Goal: Transaction & Acquisition: Purchase product/service

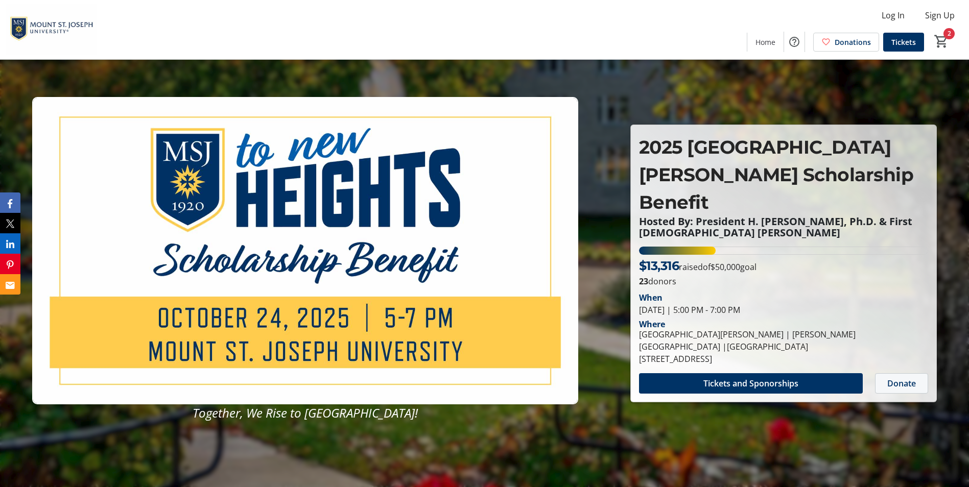
click at [909, 377] on span "Donate" at bounding box center [901, 383] width 29 height 12
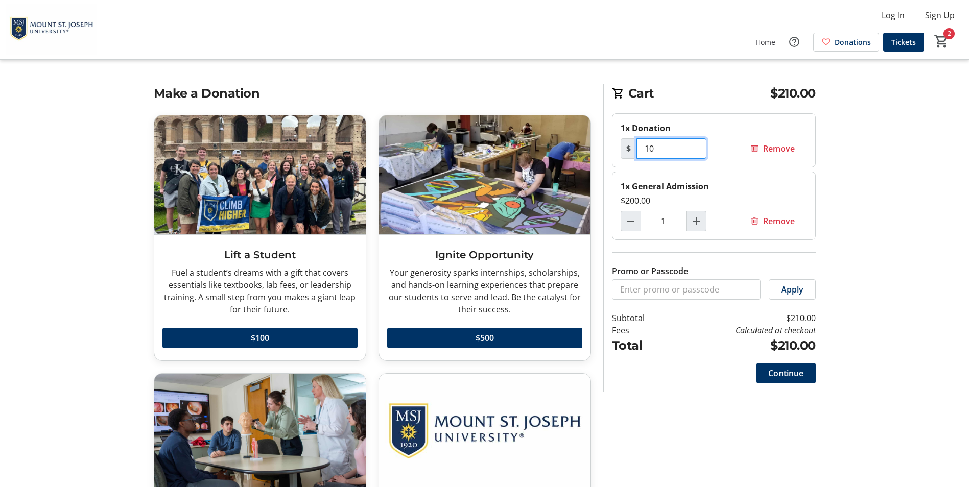
drag, startPoint x: 659, startPoint y: 147, endPoint x: 637, endPoint y: 147, distance: 22.0
click at [637, 147] on input "10" at bounding box center [671, 148] width 70 height 20
type input "500"
click at [790, 376] on span "Continue" at bounding box center [785, 373] width 35 height 12
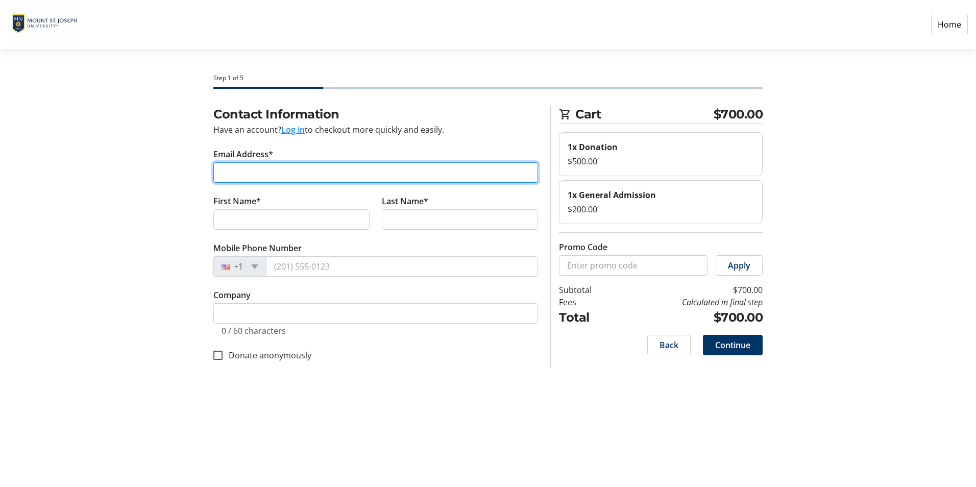
click at [258, 171] on input "Email Address*" at bounding box center [375, 172] width 325 height 20
type input "[EMAIL_ADDRESS][PERSON_NAME][DOMAIN_NAME]"
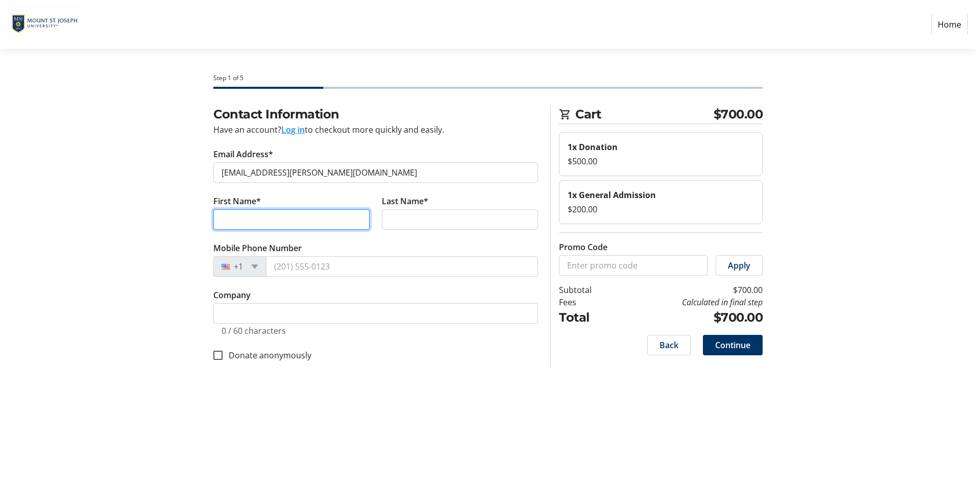
type input "[PERSON_NAME]"
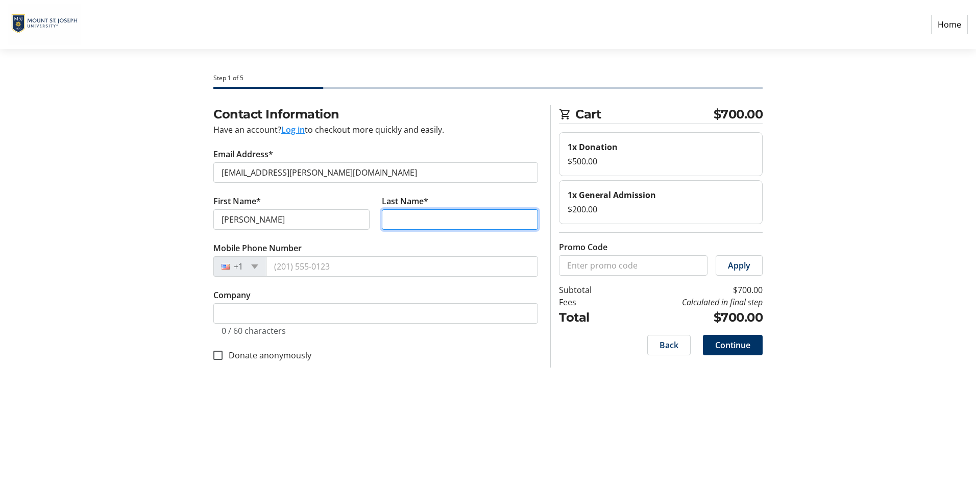
type input "Goertemoeller"
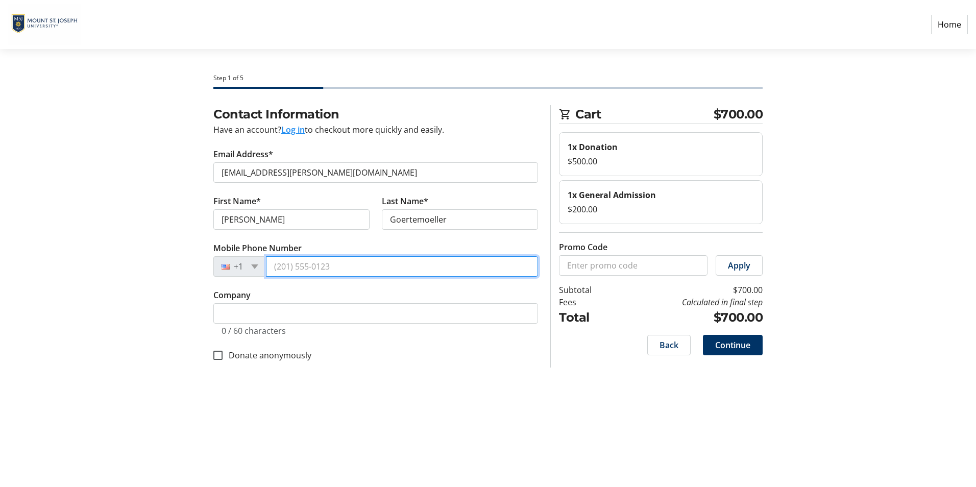
type input "[PHONE_NUMBER]"
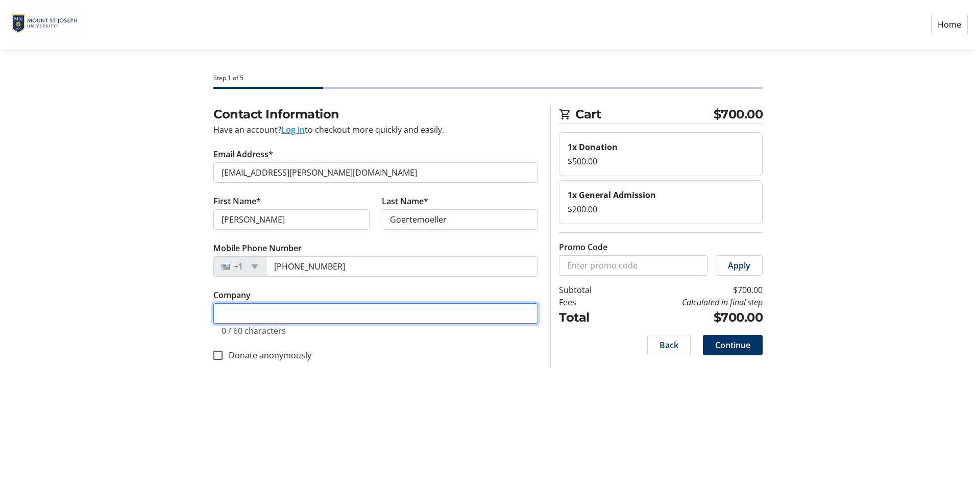
type input "[PERSON_NAME] Construction"
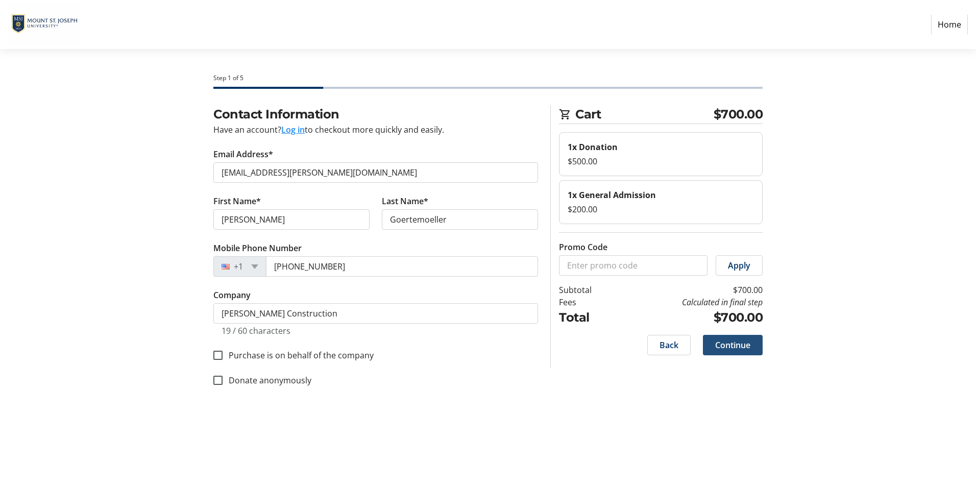
click at [739, 347] on span "Continue" at bounding box center [732, 345] width 35 height 12
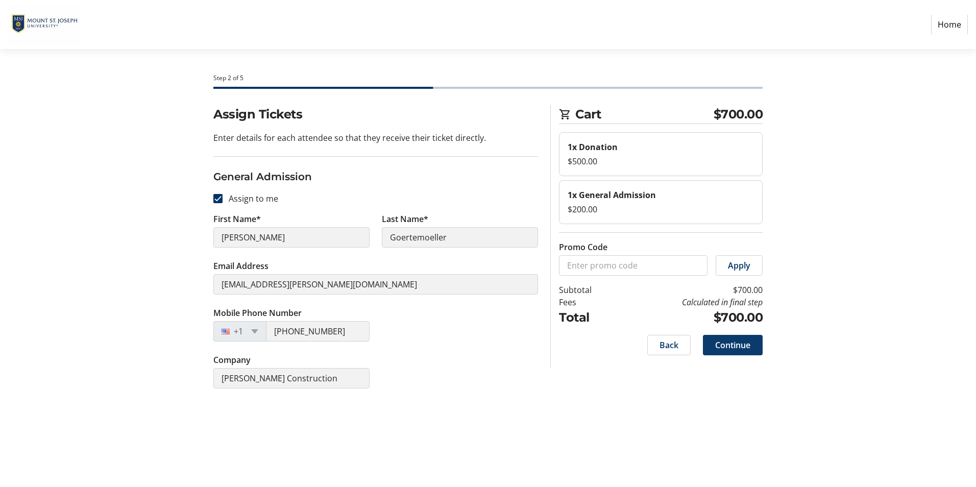
click at [741, 353] on span at bounding box center [733, 345] width 60 height 25
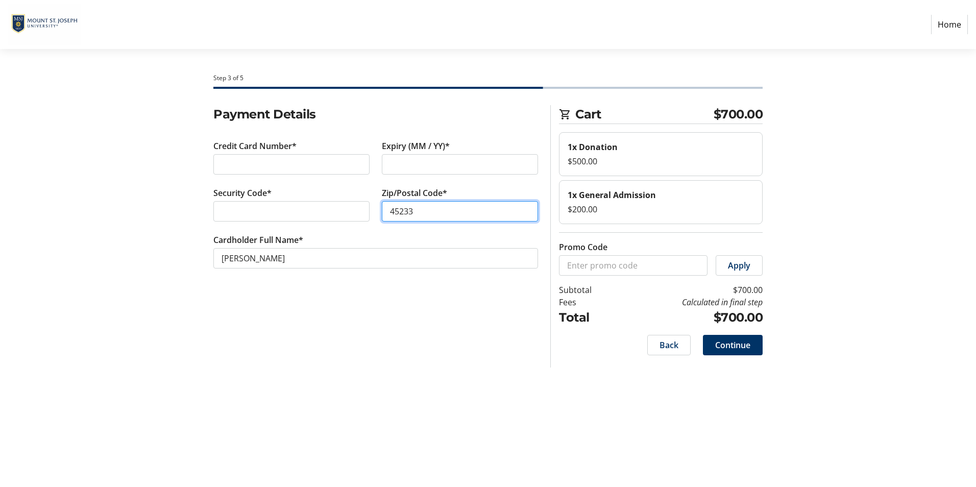
type input "45233"
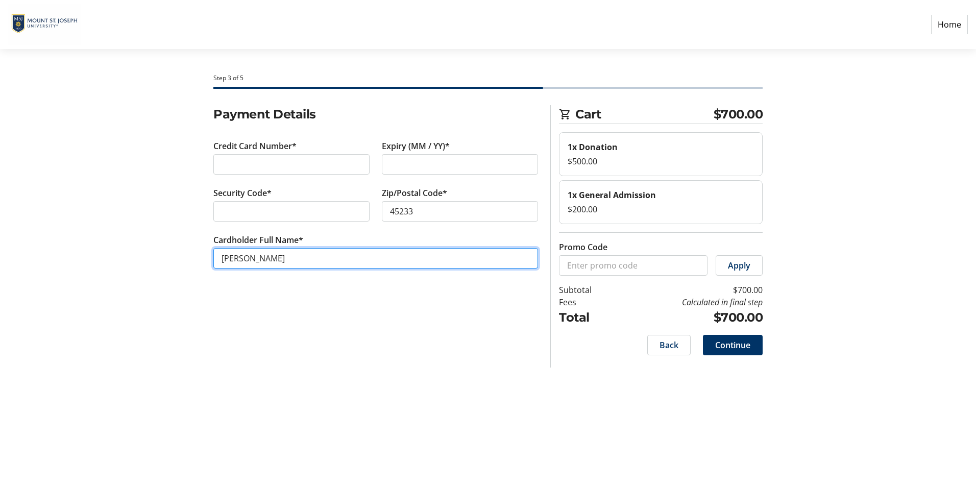
drag, startPoint x: 236, startPoint y: 257, endPoint x: 241, endPoint y: 260, distance: 5.5
click at [237, 258] on input "[PERSON_NAME]" at bounding box center [375, 258] width 325 height 20
click at [239, 260] on input "[PERSON_NAME]" at bounding box center [375, 258] width 325 height 20
type input "[PERSON_NAME]"
click at [728, 346] on span "Continue" at bounding box center [732, 345] width 35 height 12
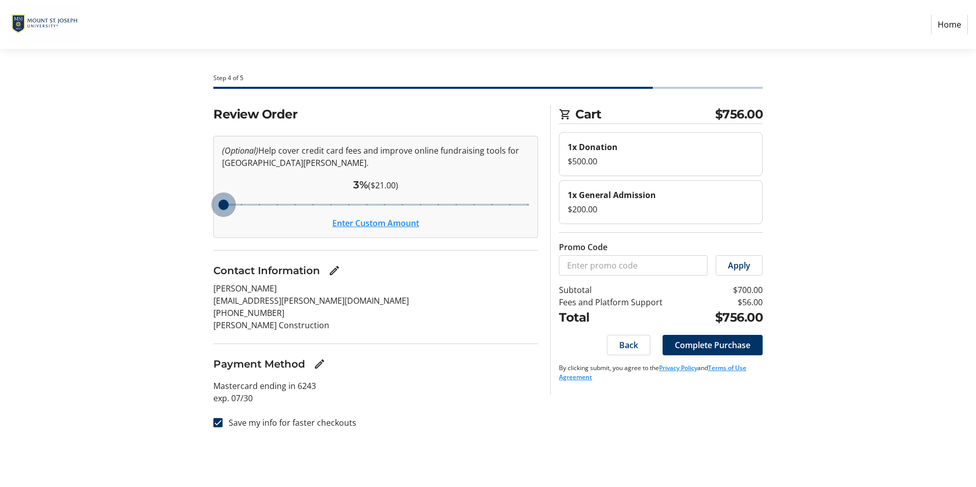
drag, startPoint x: 313, startPoint y: 201, endPoint x: 170, endPoint y: 205, distance: 143.5
click at [211, 205] on input "Cover fees percentage" at bounding box center [375, 205] width 329 height 22
drag, startPoint x: 223, startPoint y: 207, endPoint x: 173, endPoint y: 204, distance: 49.6
click at [211, 204] on input "Cover fees percentage" at bounding box center [375, 205] width 329 height 22
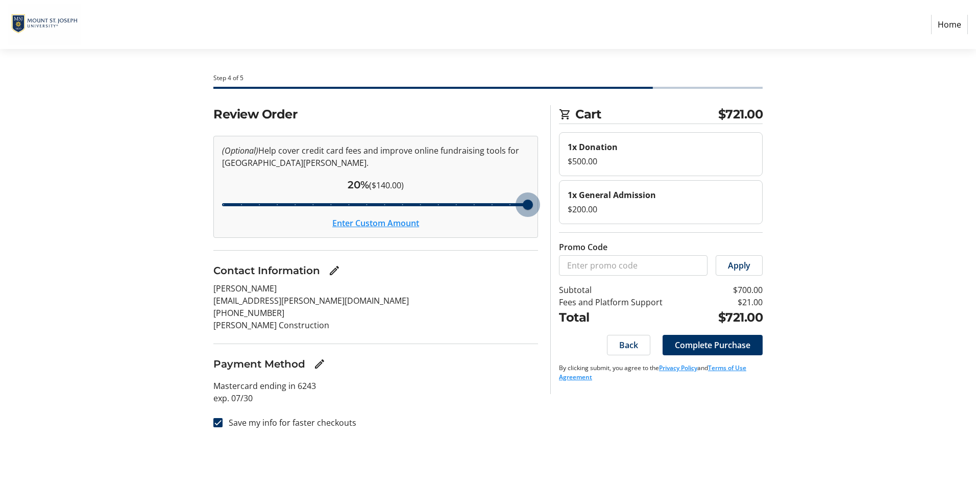
type input "3"
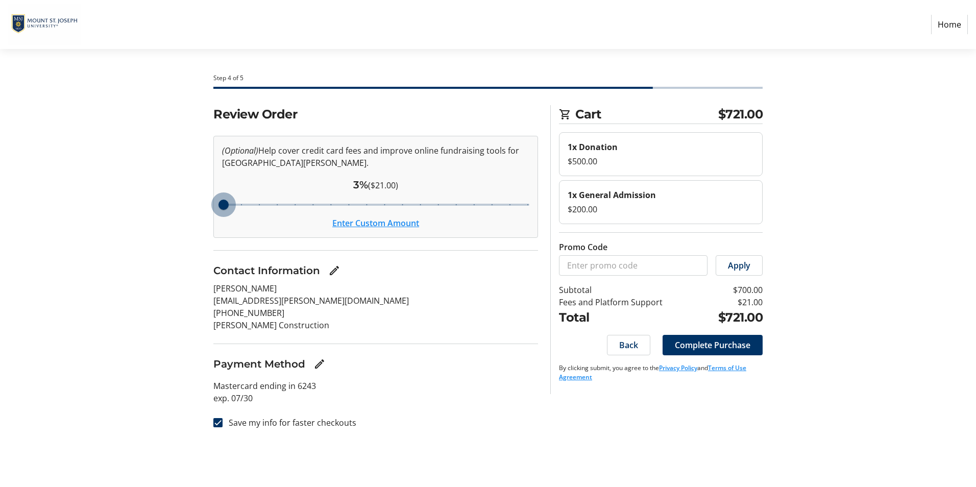
drag, startPoint x: 219, startPoint y: 203, endPoint x: -236, endPoint y: 207, distance: 454.9
click at [211, 207] on input "Cover fees percentage" at bounding box center [375, 205] width 329 height 22
click at [355, 221] on button "Enter Custom Amount" at bounding box center [375, 223] width 87 height 12
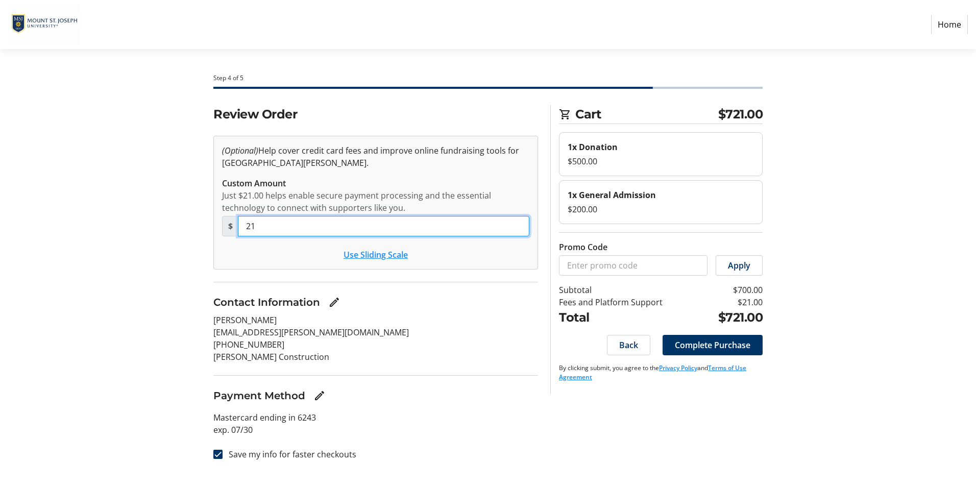
click at [205, 226] on div "Review Order (Optional) Help cover credit card fees and improve online fundrais…" at bounding box center [488, 289] width 674 height 368
type input "0"
click at [706, 349] on span "Complete Purchase" at bounding box center [713, 345] width 76 height 12
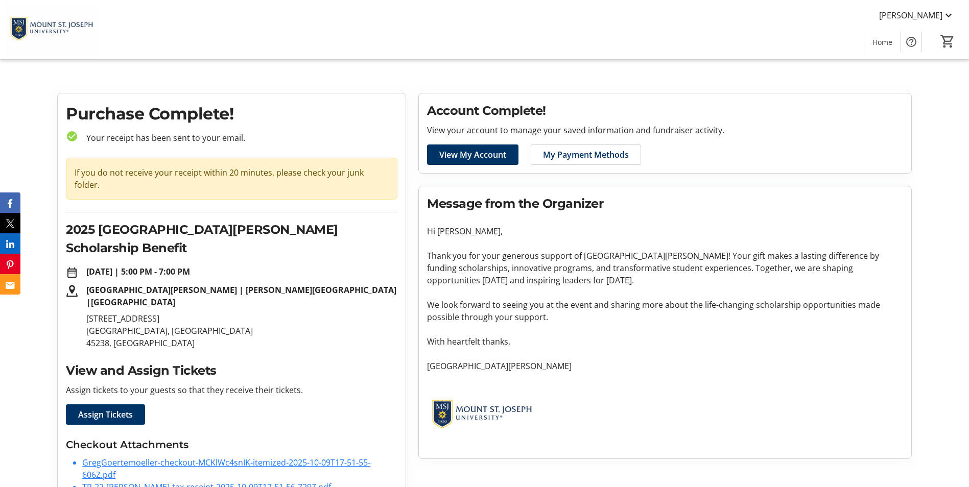
click at [142, 457] on link "GregGoertemoeller-checkout-MCKlWc4snIK-itemized-2025-10-09T17-51-55-606Z.pdf" at bounding box center [226, 468] width 288 height 23
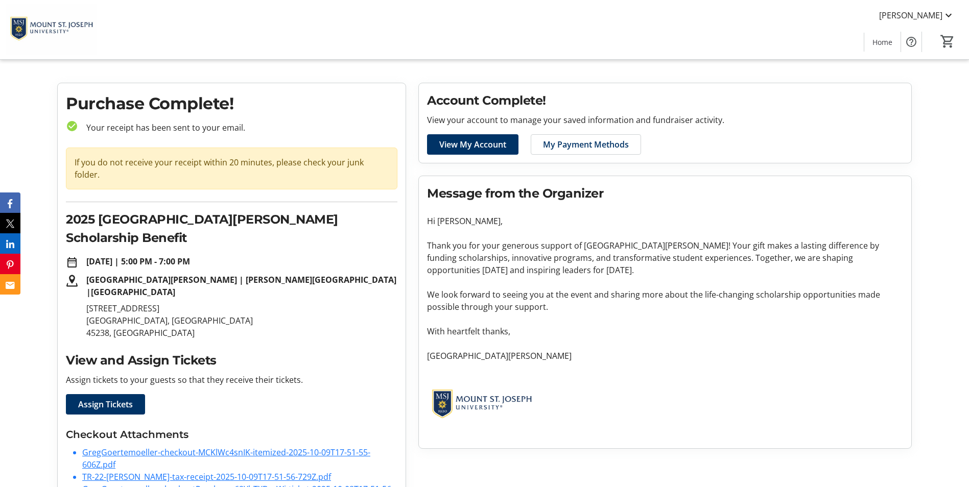
scroll to position [13, 0]
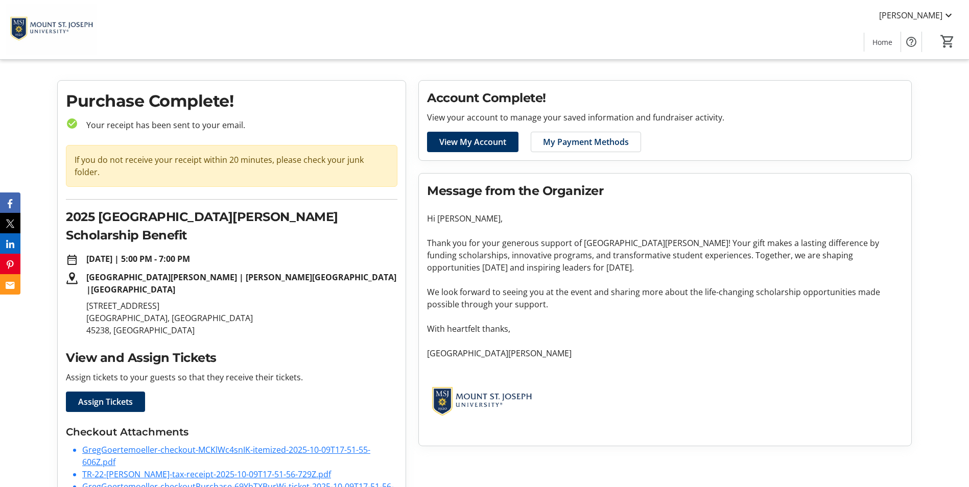
click at [118, 469] on link "TR-22-[PERSON_NAME]-tax-receipt-2025-10-09T17-51-56-729Z.pdf" at bounding box center [206, 474] width 249 height 11
click at [185, 481] on link "GregGoertemoeller-checkoutPurchase-69YbTXBurWj-ticket-2025-10-09T17-51-56-083Z.…" at bounding box center [237, 492] width 311 height 23
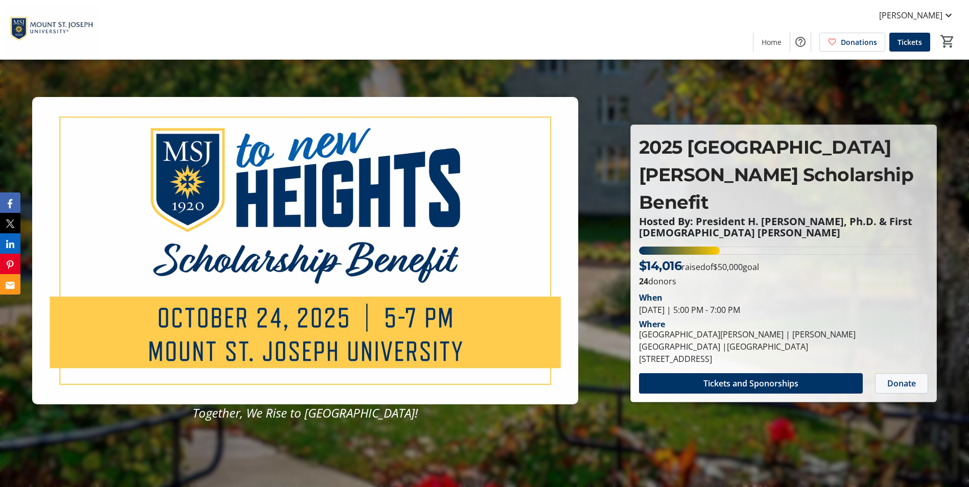
click at [903, 377] on span "Donate" at bounding box center [901, 383] width 29 height 12
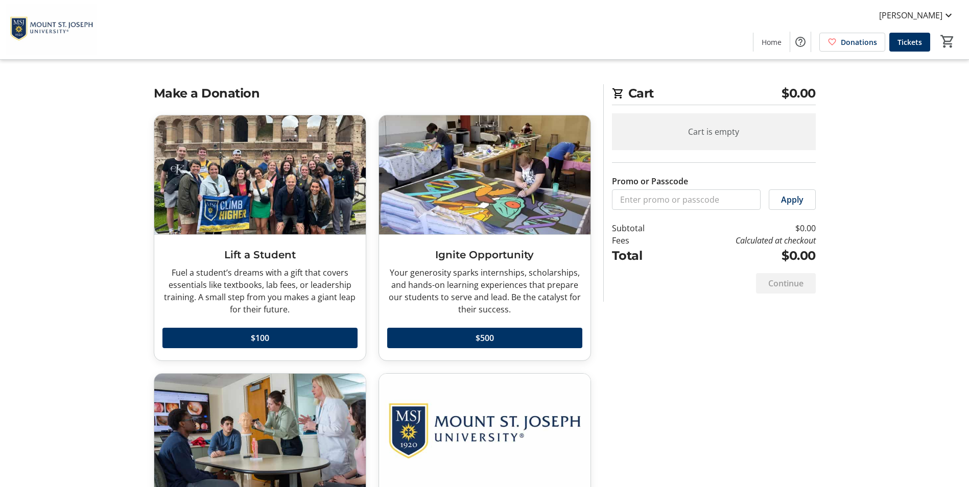
scroll to position [144, 0]
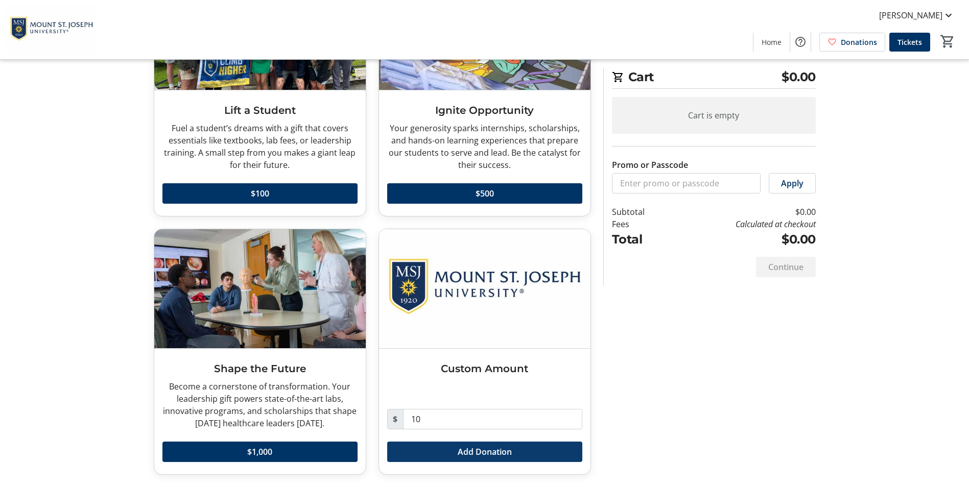
click at [482, 453] on span "Add Donation" at bounding box center [484, 452] width 54 height 12
